Goal: Task Accomplishment & Management: Manage account settings

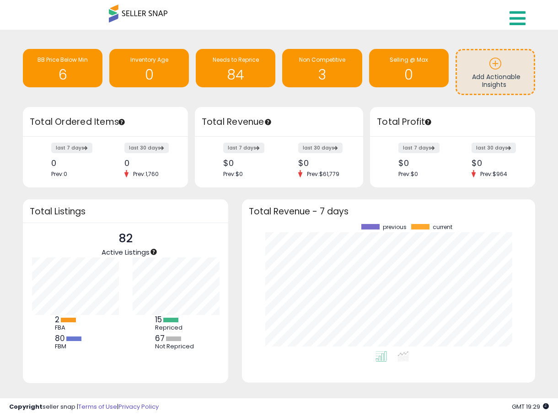
click at [481, 24] on icon at bounding box center [517, 18] width 16 height 18
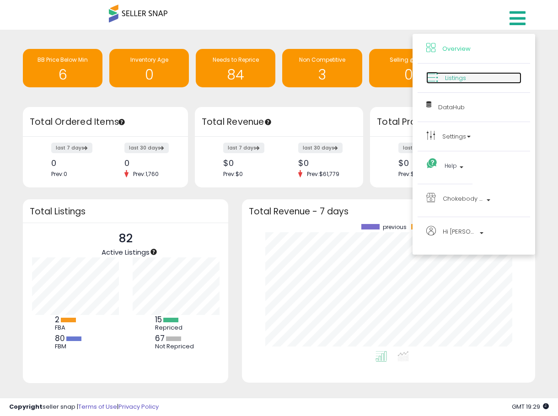
click at [450, 78] on span "Listings" at bounding box center [455, 78] width 21 height 9
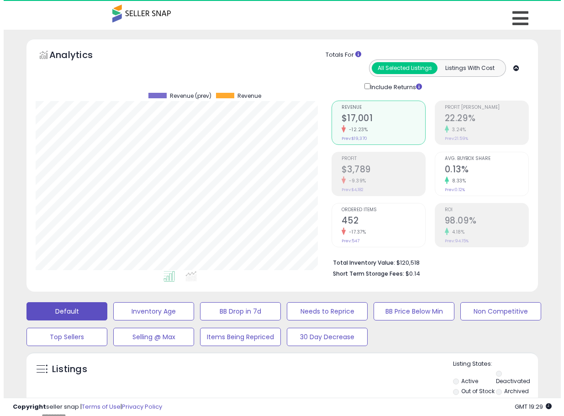
scroll to position [187, 296]
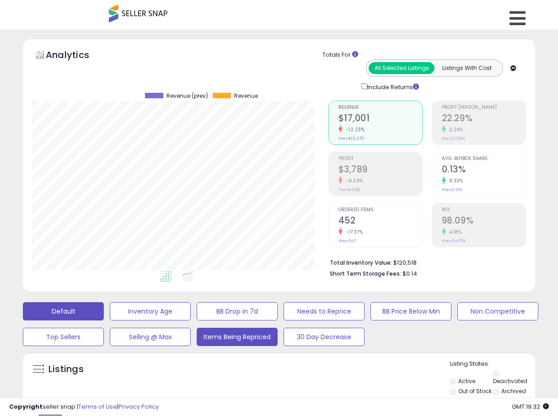
click at [260, 334] on button "Items Being Repriced" at bounding box center [237, 337] width 81 height 18
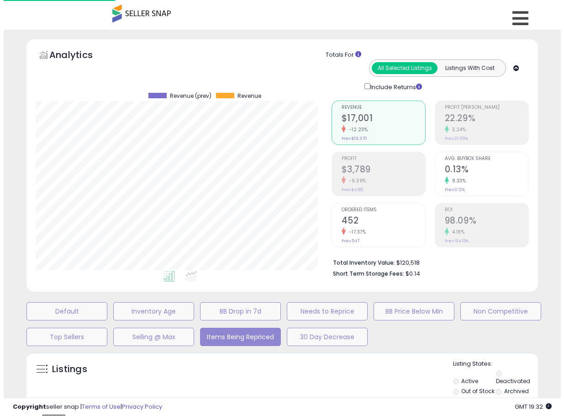
scroll to position [456882, 456769]
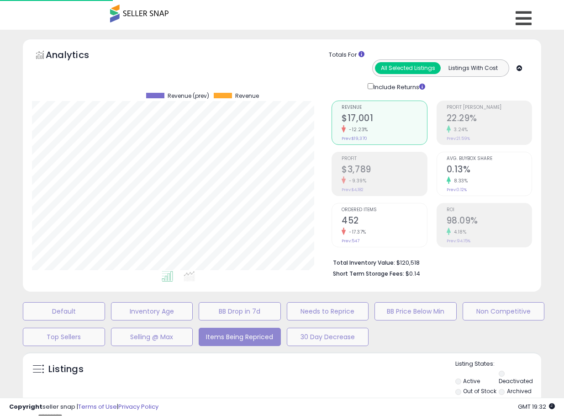
select select "**"
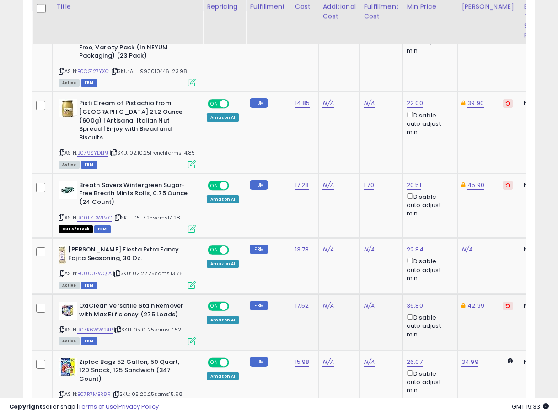
scroll to position [495, 0]
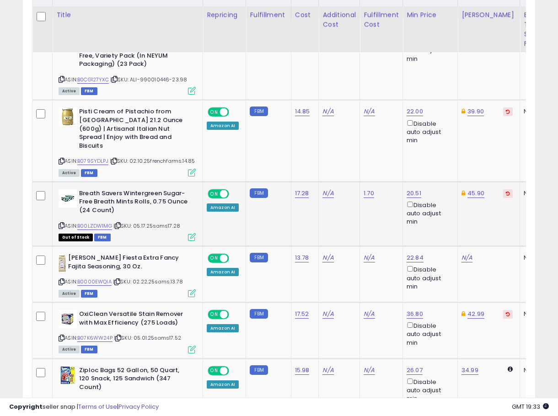
click at [223, 190] on span at bounding box center [224, 194] width 8 height 8
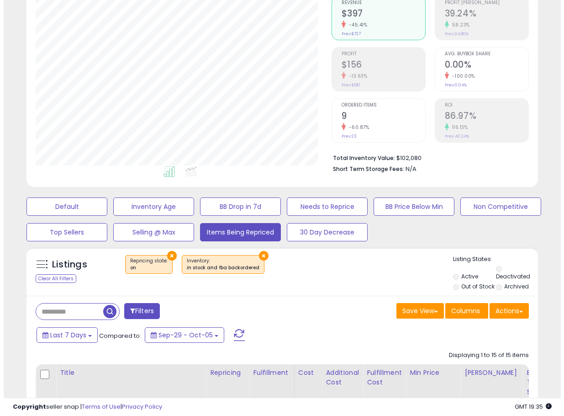
scroll to position [84, 0]
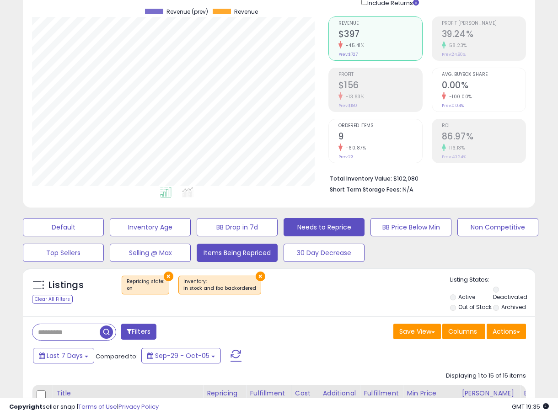
click at [332, 225] on button "Needs to Reprice" at bounding box center [323, 227] width 81 height 18
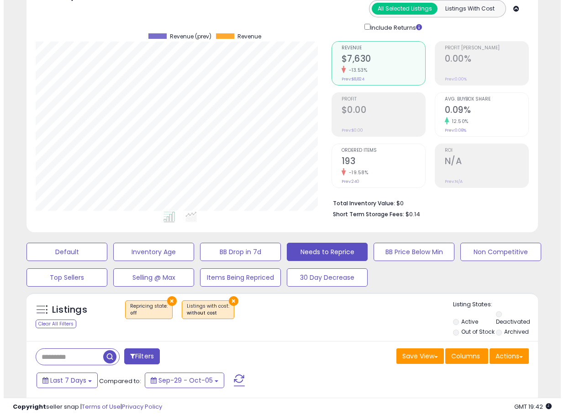
scroll to position [38, 0]
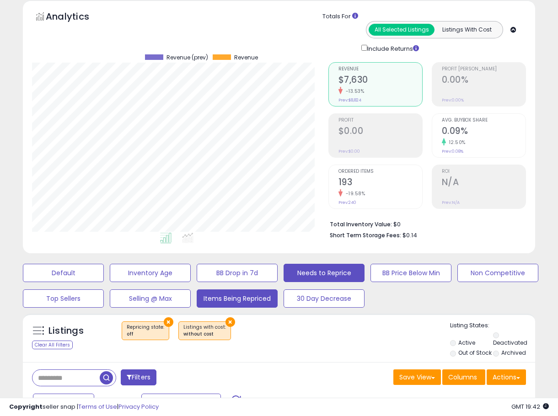
click at [236, 301] on button "Items Being Repriced" at bounding box center [237, 298] width 81 height 18
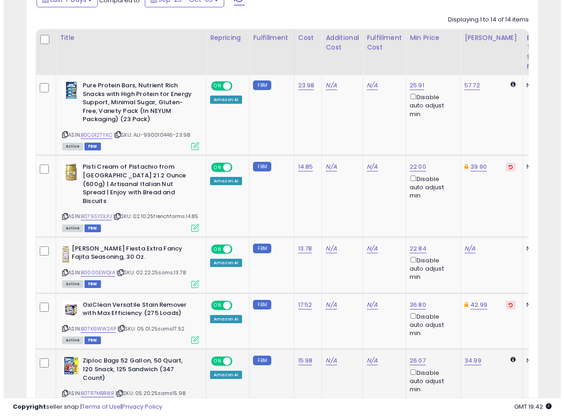
scroll to position [541, 0]
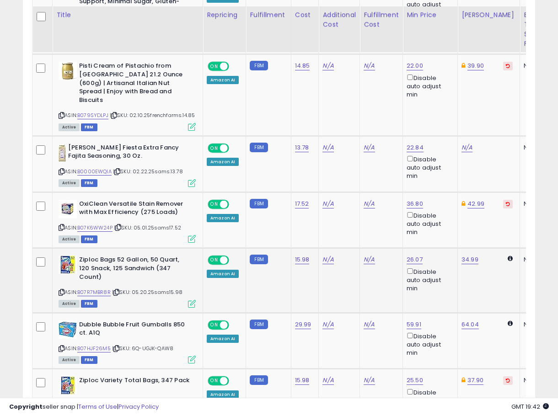
click at [224, 270] on div "Amazon AI" at bounding box center [223, 274] width 32 height 8
click at [104, 288] on link "B07R7MBR8R" at bounding box center [93, 292] width 33 height 8
click at [196, 286] on td "Ziploc Bags 52 Gallon, 50 Quart, 120 Snack, 125 Sandwich (347 Count) ASIN: B07R…" at bounding box center [128, 280] width 150 height 64
click at [191, 300] on icon at bounding box center [192, 304] width 8 height 8
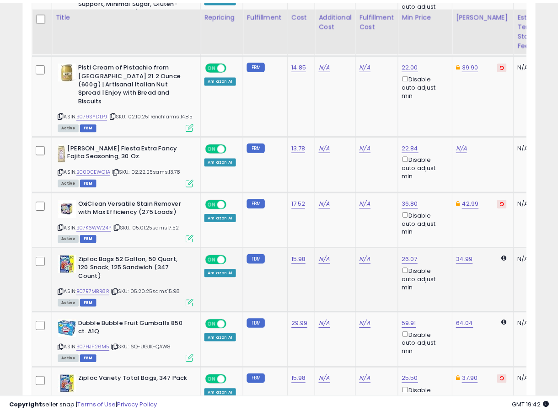
scroll to position [187, 300]
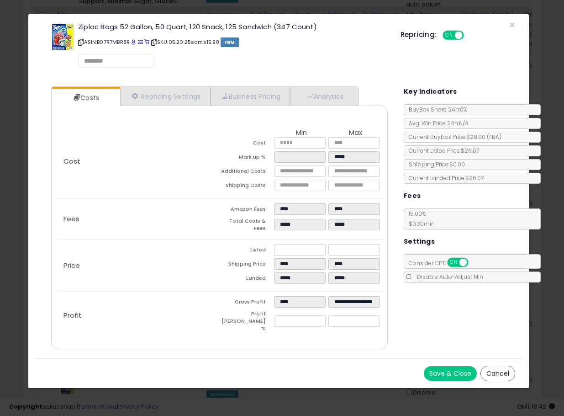
select select "*********"
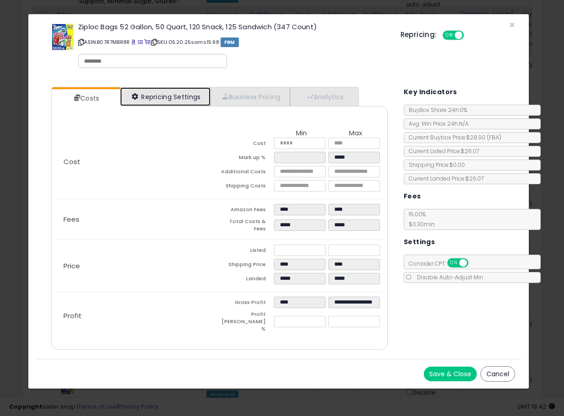
click at [163, 96] on link "Repricing Settings" at bounding box center [165, 96] width 90 height 19
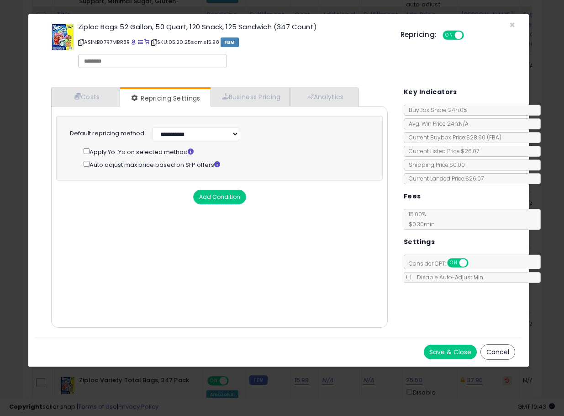
click at [88, 167] on div "Auto adjust max price based on SFP offers" at bounding box center [228, 164] width 289 height 11
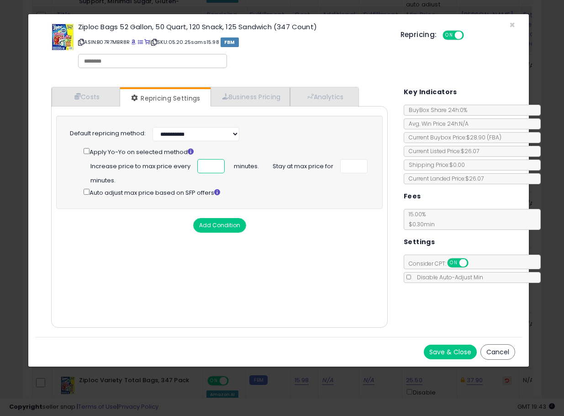
click at [213, 162] on input "*" at bounding box center [210, 166] width 27 height 14
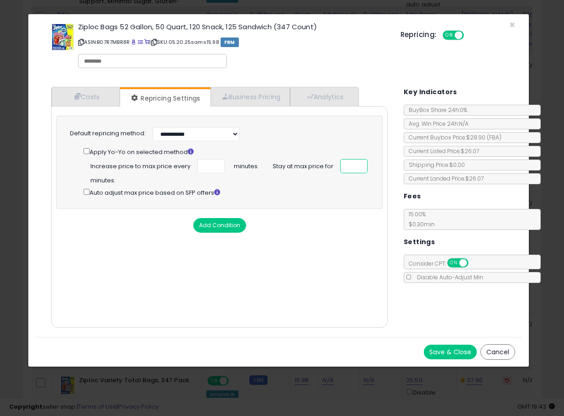
click at [348, 165] on input "number" at bounding box center [354, 166] width 27 height 14
click at [213, 167] on input "*" at bounding box center [210, 166] width 27 height 14
type input "*"
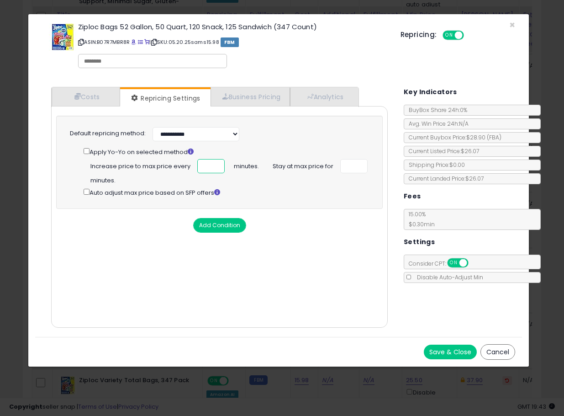
click at [213, 167] on input "*" at bounding box center [210, 166] width 27 height 14
click at [358, 163] on input "*" at bounding box center [354, 166] width 27 height 14
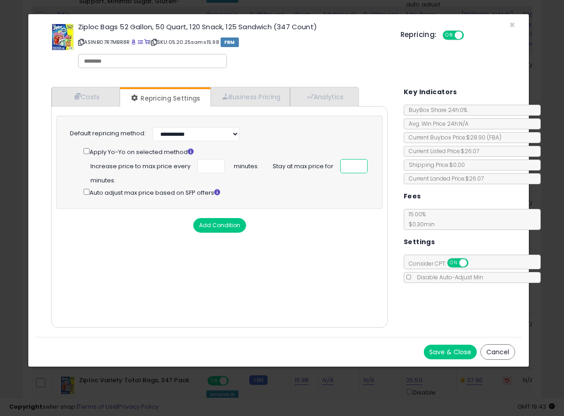
click at [358, 161] on input "*" at bounding box center [354, 166] width 27 height 14
type input "**"
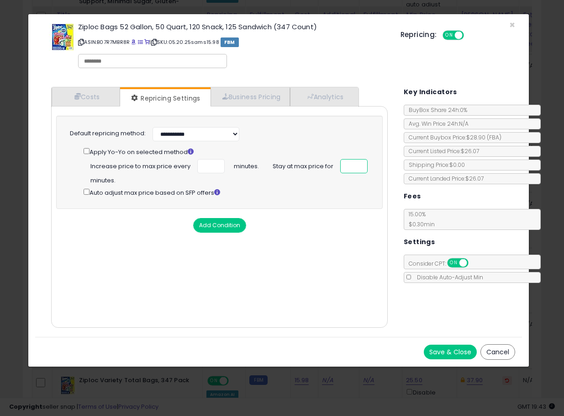
click at [358, 161] on input "**" at bounding box center [354, 166] width 27 height 14
click at [214, 160] on input "*" at bounding box center [210, 166] width 27 height 14
type input "*"
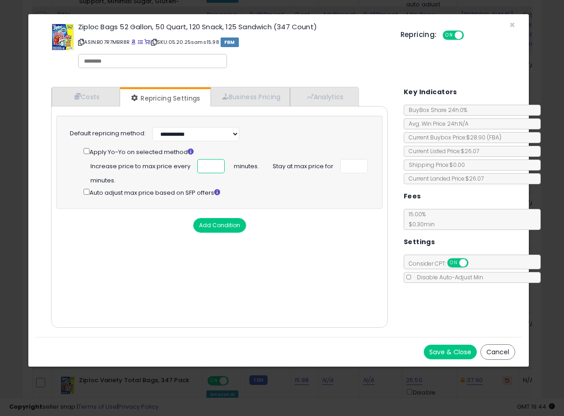
click at [214, 160] on input "*" at bounding box center [210, 166] width 27 height 14
click at [358, 162] on input "**" at bounding box center [354, 166] width 27 height 14
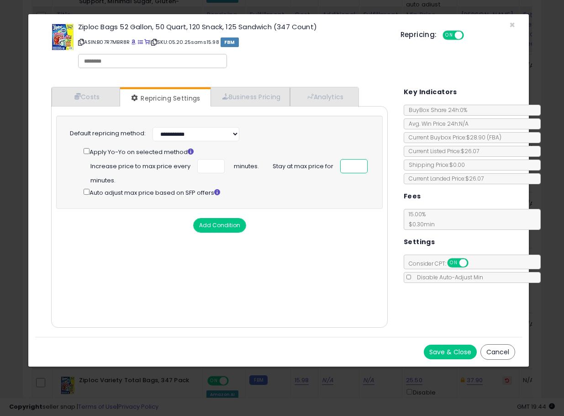
click at [358, 162] on input "**" at bounding box center [354, 166] width 27 height 14
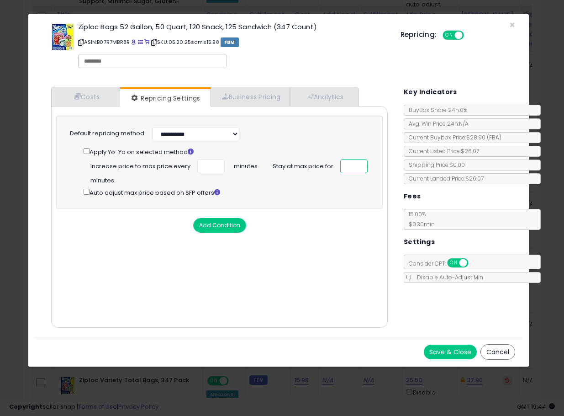
type input "**"
click at [358, 162] on input "**" at bounding box center [354, 166] width 27 height 14
click at [214, 168] on input "*" at bounding box center [210, 166] width 27 height 14
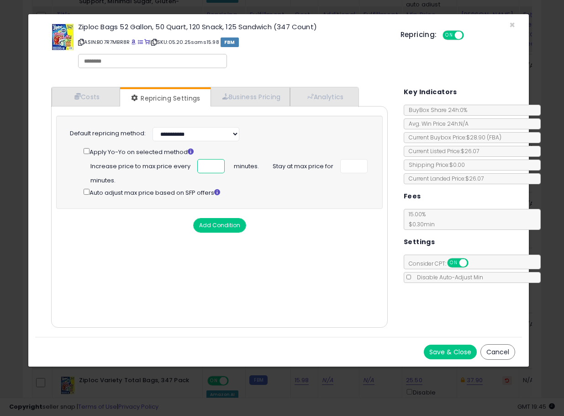
click at [214, 168] on input "*" at bounding box center [210, 166] width 27 height 14
click at [213, 160] on input "*" at bounding box center [210, 166] width 27 height 14
click at [213, 163] on input "*" at bounding box center [210, 166] width 27 height 14
type input "*"
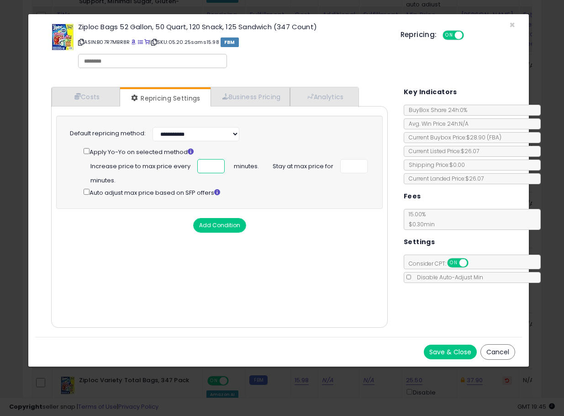
click at [213, 163] on input "*" at bounding box center [210, 166] width 27 height 14
click at [457, 353] on button "Save & Close" at bounding box center [450, 352] width 53 height 15
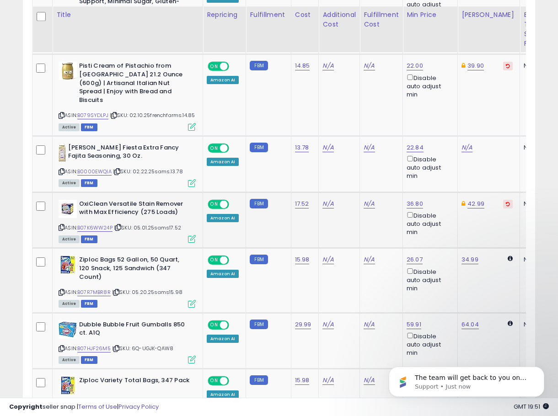
scroll to position [0, 0]
